Goal: Task Accomplishment & Management: Use online tool/utility

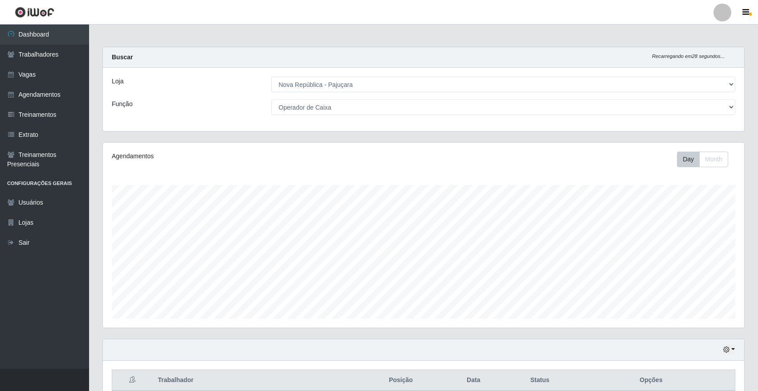
select select "65"
select select "22"
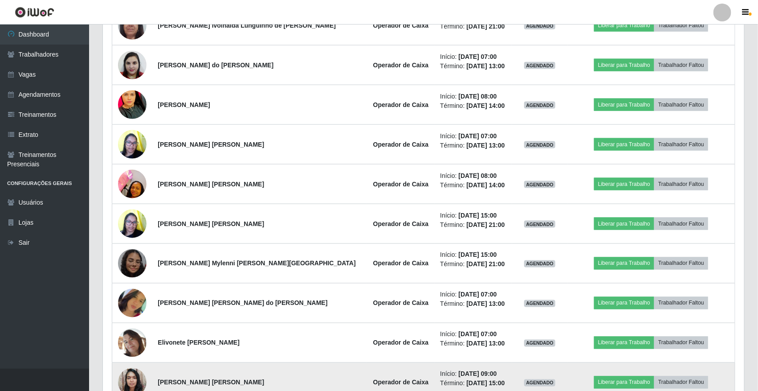
scroll to position [433, 0]
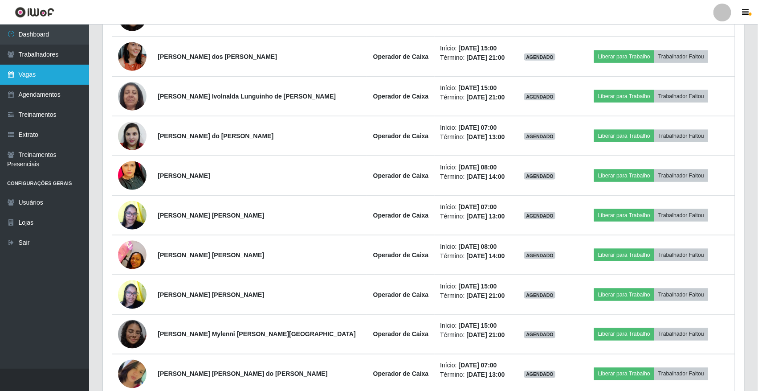
click at [38, 82] on link "Vagas" at bounding box center [44, 75] width 89 height 20
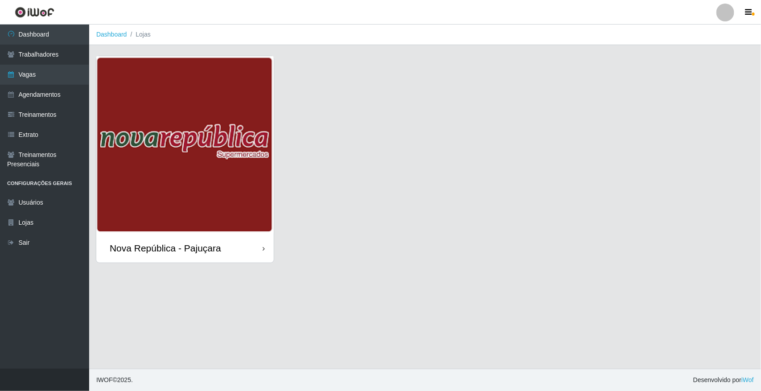
click at [175, 123] on img at bounding box center [184, 144] width 177 height 177
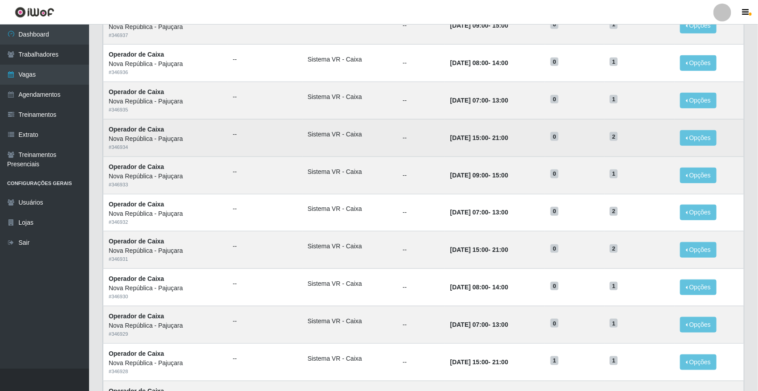
scroll to position [366, 0]
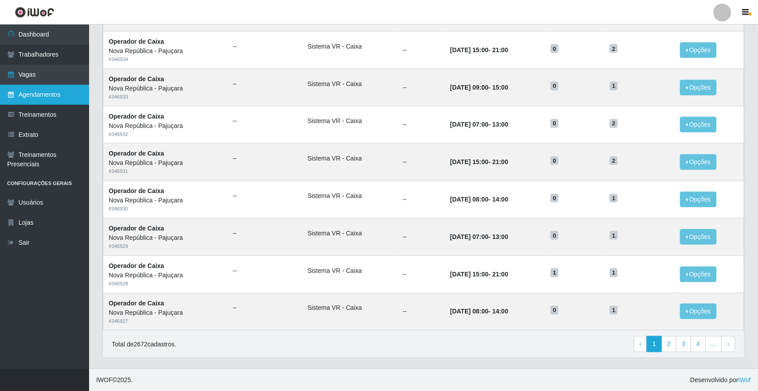
click at [28, 99] on link "Agendamentos" at bounding box center [44, 95] width 89 height 20
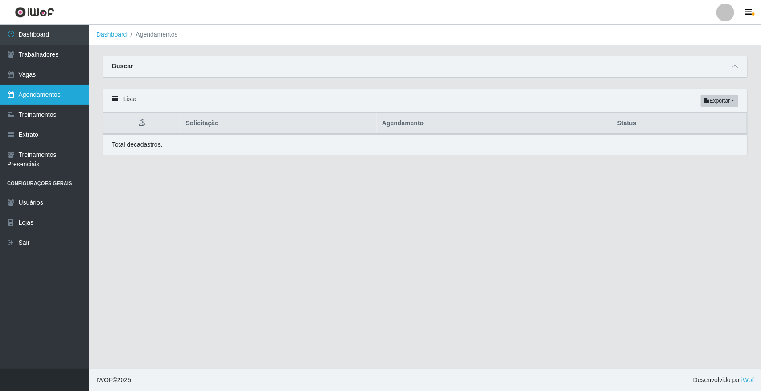
click at [16, 94] on link "Agendamentos" at bounding box center [44, 95] width 89 height 20
click at [20, 92] on link "Agendamentos" at bounding box center [44, 95] width 89 height 20
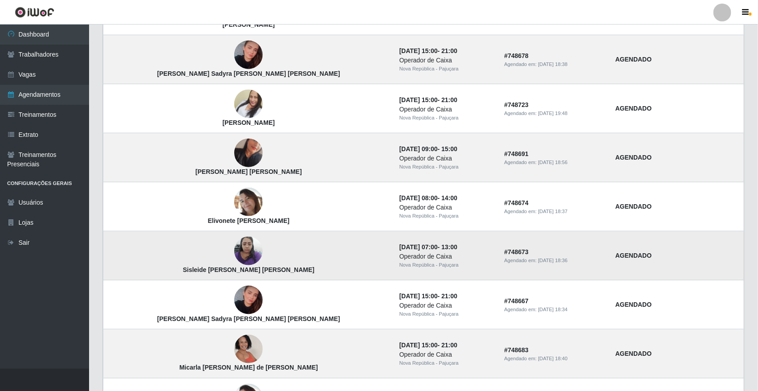
scroll to position [541, 0]
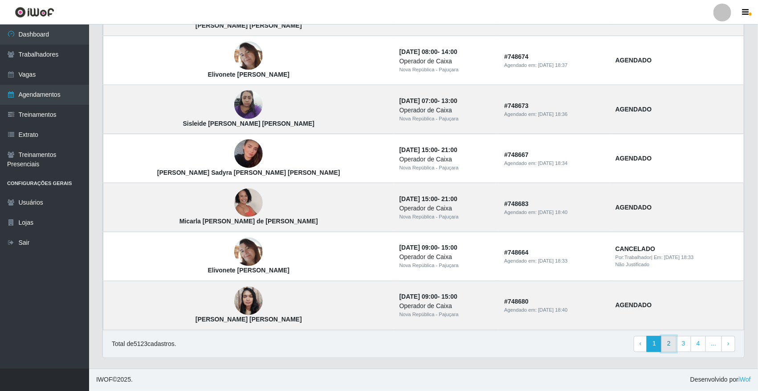
click at [665, 348] on link "2" at bounding box center [669, 344] width 15 height 16
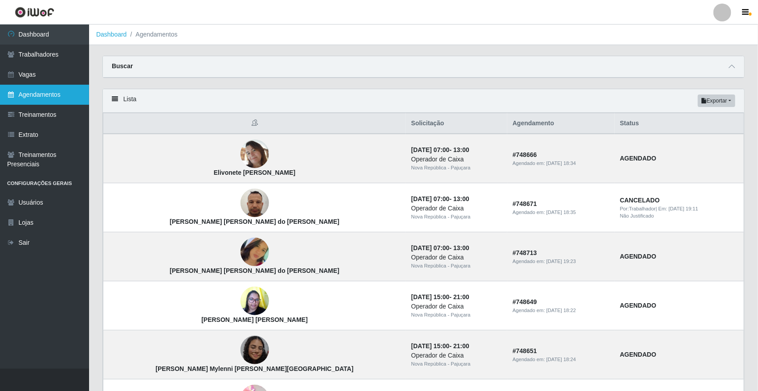
click at [65, 90] on link "Agendamentos" at bounding box center [44, 95] width 89 height 20
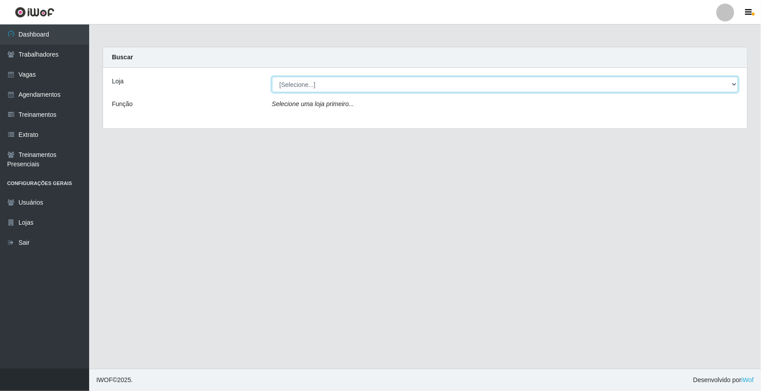
click at [336, 81] on select "[Selecione...] [GEOGRAPHIC_DATA]" at bounding box center [505, 85] width 466 height 16
click at [272, 77] on select "[Selecione...] [GEOGRAPHIC_DATA]" at bounding box center [505, 85] width 466 height 16
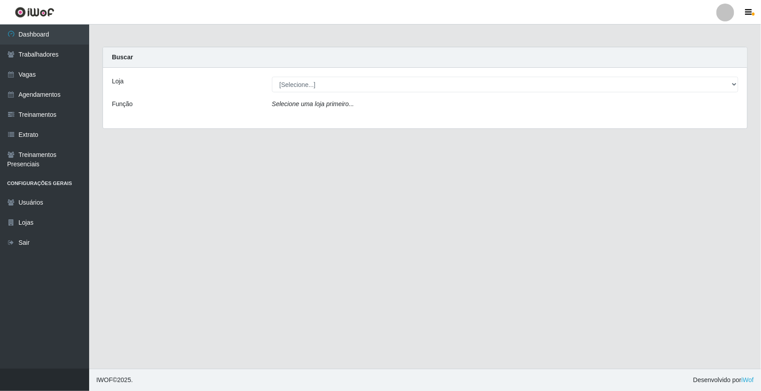
click at [330, 100] on icon "Selecione uma loja primeiro..." at bounding box center [313, 103] width 82 height 7
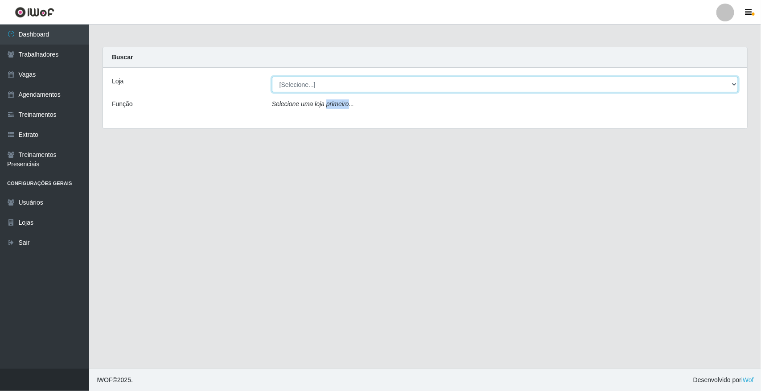
click at [348, 78] on select "[Selecione...] [GEOGRAPHIC_DATA]" at bounding box center [505, 85] width 466 height 16
click at [364, 81] on select "[Selecione...] [GEOGRAPHIC_DATA]" at bounding box center [505, 85] width 466 height 16
click at [368, 81] on select "[Selecione...] [GEOGRAPHIC_DATA]" at bounding box center [505, 85] width 466 height 16
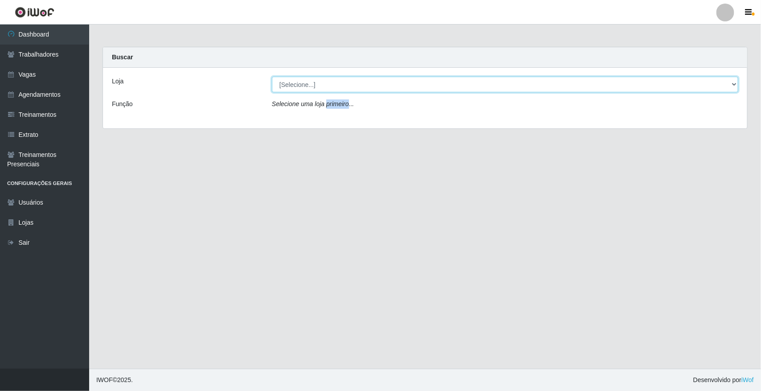
select select "65"
click at [272, 77] on select "[Selecione...] [GEOGRAPHIC_DATA]" at bounding box center [505, 85] width 466 height 16
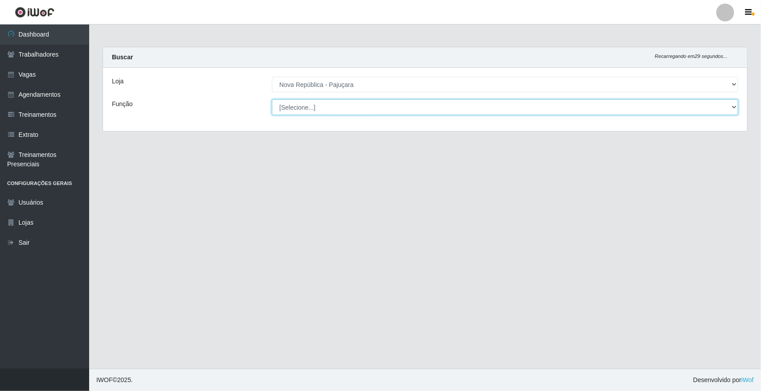
click at [373, 105] on select "[Selecione...] Balconista Operador de Caixa Repositor" at bounding box center [505, 107] width 466 height 16
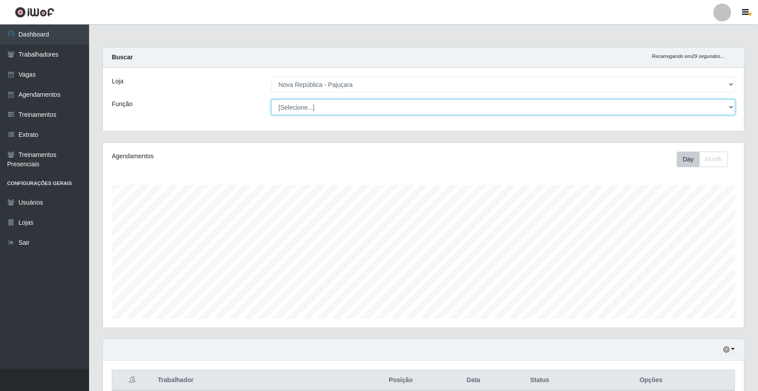
scroll to position [185, 642]
select select "22"
click at [271, 99] on select "[Selecione...] Balconista Operador de Caixa Repositor" at bounding box center [503, 107] width 465 height 16
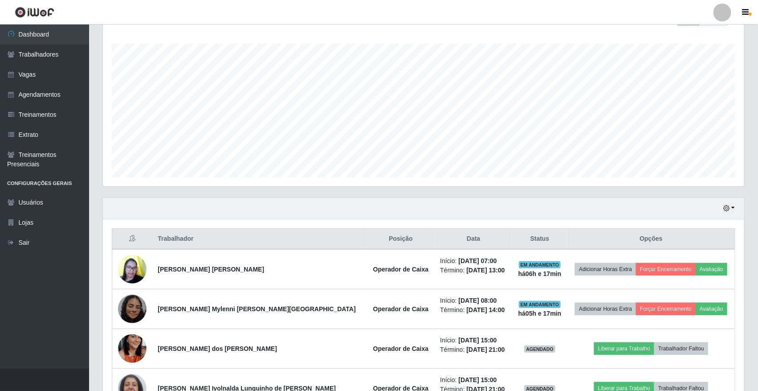
scroll to position [202, 0]
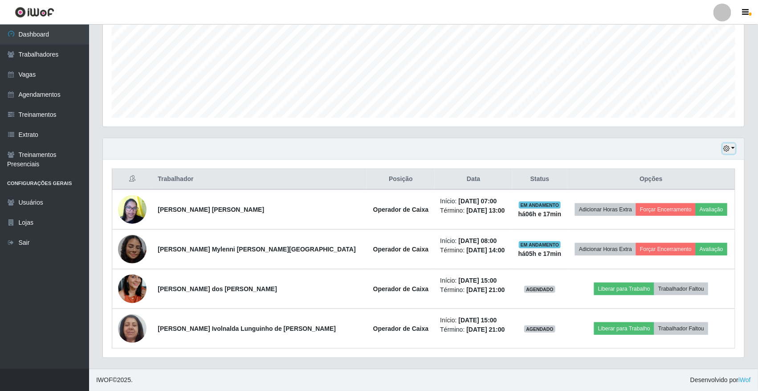
click at [735, 147] on button "button" at bounding box center [729, 148] width 12 height 10
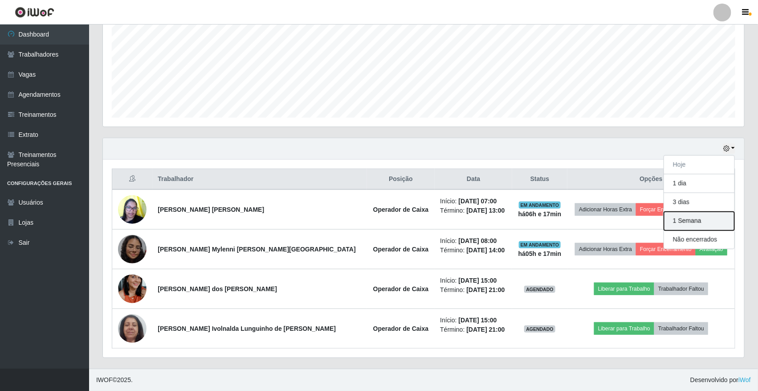
click at [673, 221] on button "1 Semana" at bounding box center [699, 221] width 70 height 19
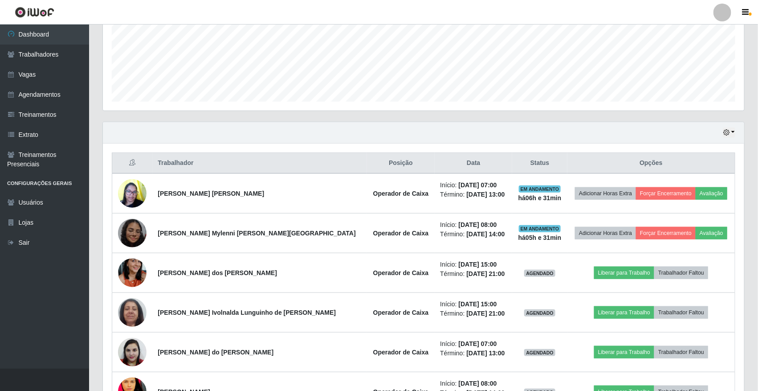
scroll to position [185, 0]
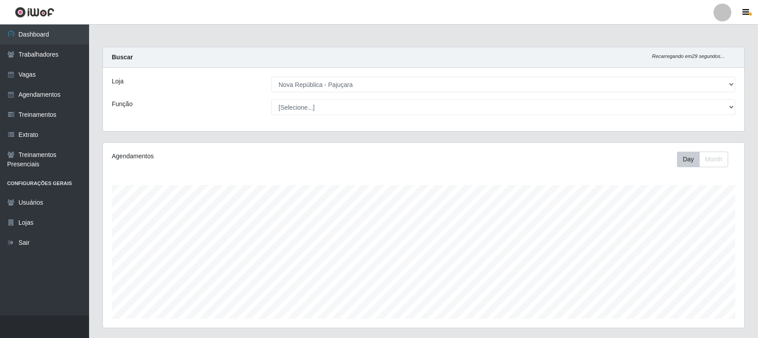
select select "65"
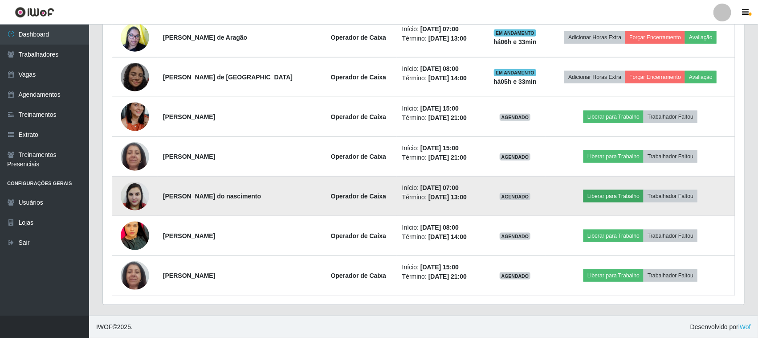
scroll to position [319, 0]
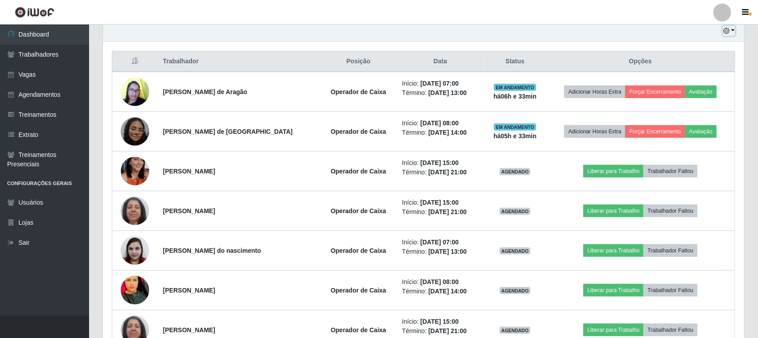
click at [728, 30] on icon "button" at bounding box center [727, 31] width 6 height 6
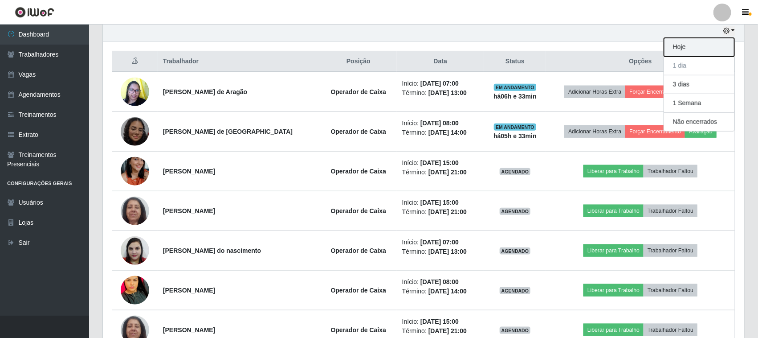
click at [719, 45] on button "Hoje" at bounding box center [699, 47] width 70 height 19
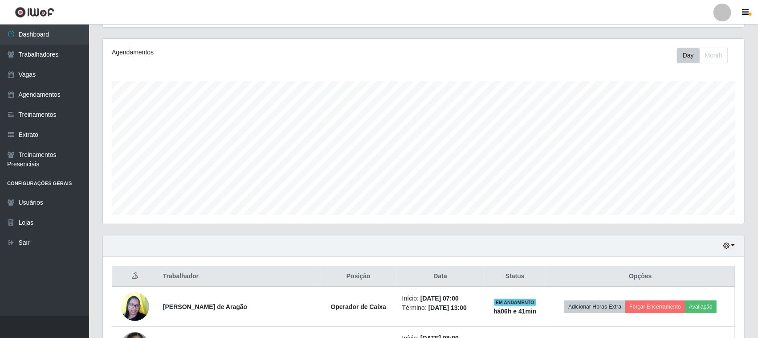
scroll to position [0, 0]
